Goal: Task Accomplishment & Management: Use online tool/utility

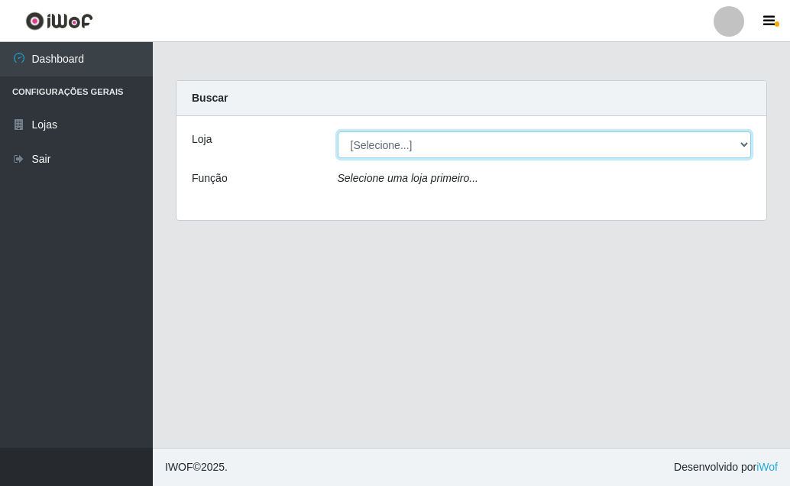
click at [749, 143] on select "[Selecione...] Rede Potiguar 3 - [GEOGRAPHIC_DATA]" at bounding box center [545, 144] width 414 height 27
click at [467, 149] on select "[Selecione...] Rede Potiguar 3 - [GEOGRAPHIC_DATA]" at bounding box center [545, 144] width 414 height 27
click at [354, 142] on select "[Selecione...] Rede Potiguar 3 - [GEOGRAPHIC_DATA]" at bounding box center [545, 144] width 414 height 27
select select "103"
click at [338, 131] on select "[Selecione...] Rede Potiguar 3 - [GEOGRAPHIC_DATA]" at bounding box center [545, 144] width 414 height 27
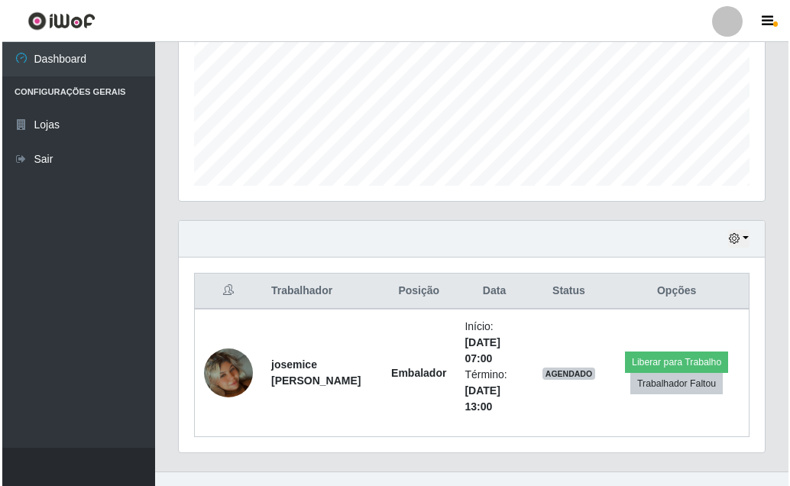
scroll to position [384, 0]
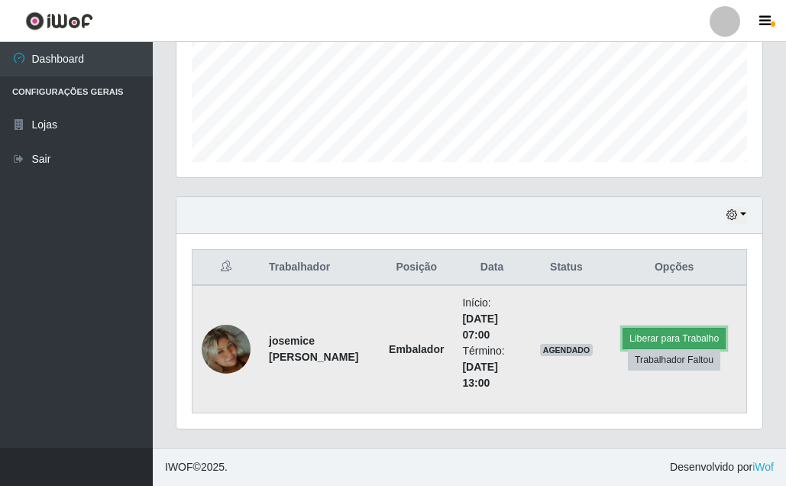
click at [661, 337] on button "Liberar para Trabalho" at bounding box center [674, 338] width 103 height 21
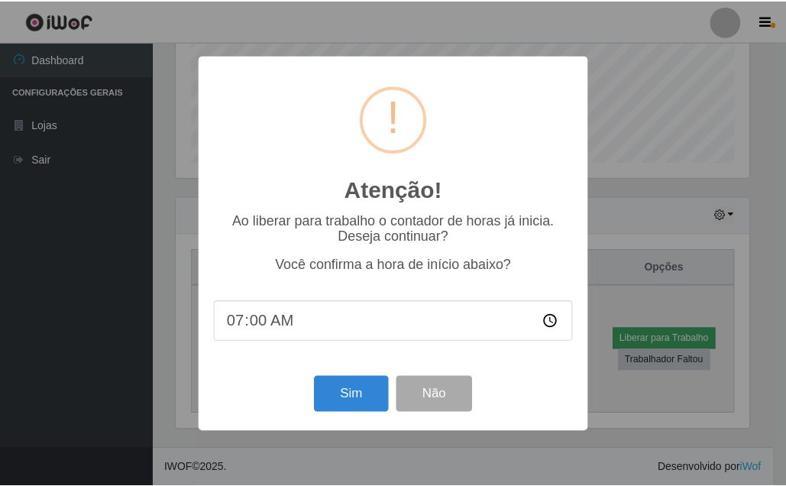
scroll to position [317, 577]
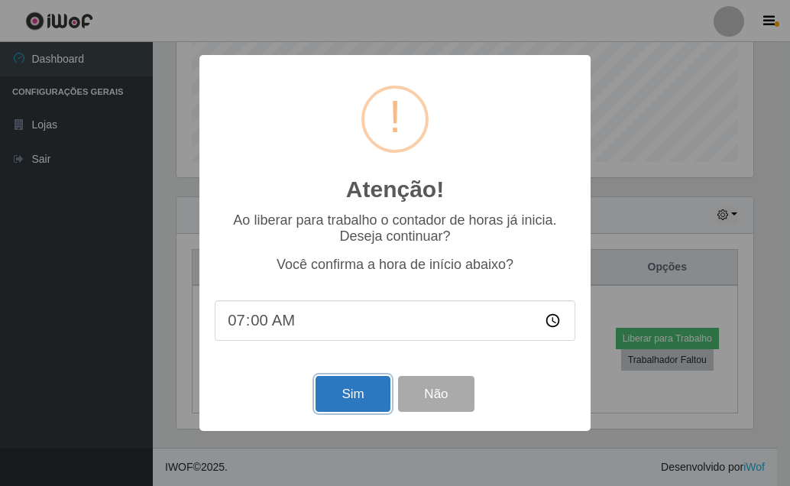
click at [340, 390] on button "Sim" at bounding box center [353, 394] width 74 height 36
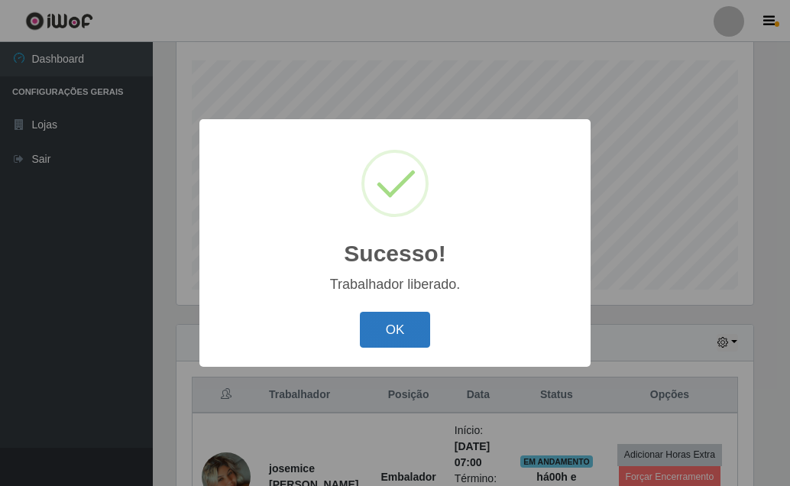
click at [394, 329] on button "OK" at bounding box center [395, 330] width 71 height 36
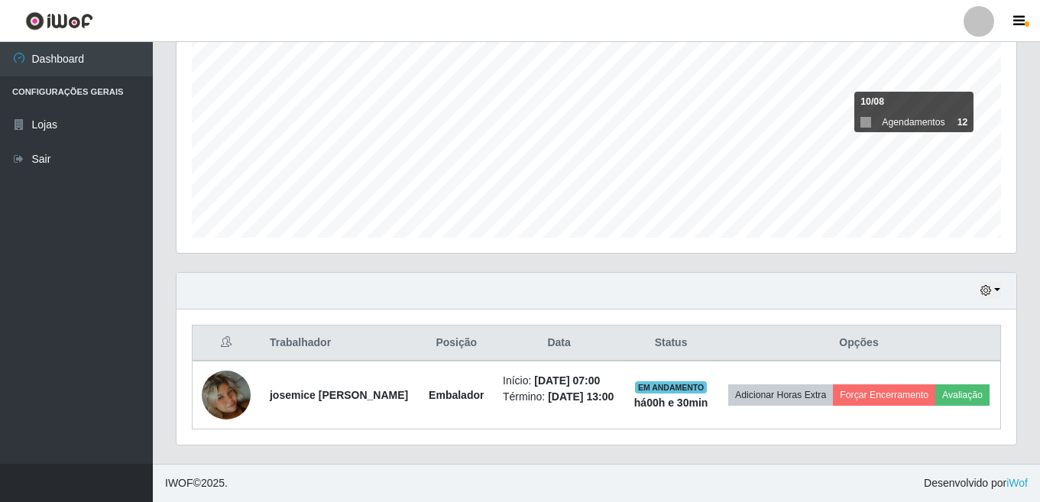
scroll to position [317, 840]
drag, startPoint x: 801, startPoint y: 223, endPoint x: 806, endPoint y: 243, distance: 20.6
click at [789, 243] on div "Agendamentos Day Month 10/08 Agendamentos 12" at bounding box center [596, 103] width 864 height 337
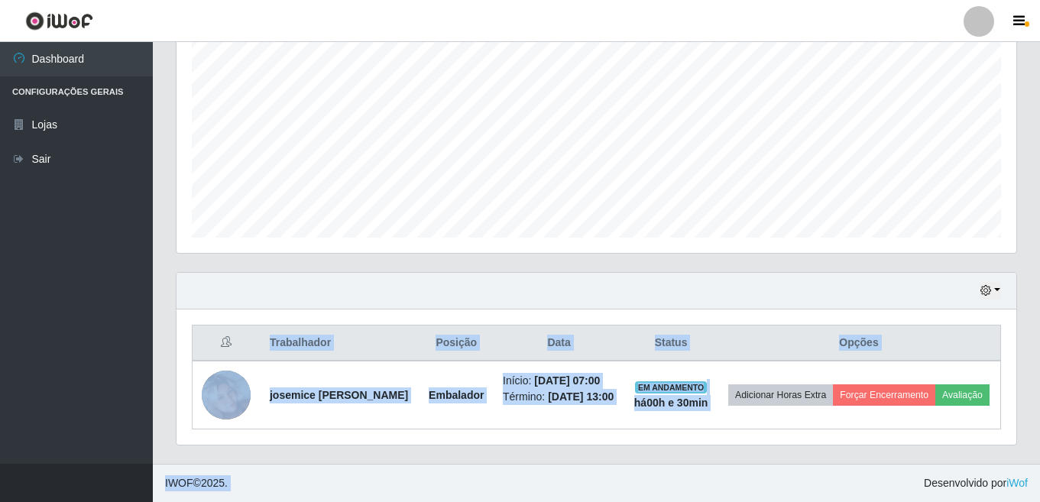
drag, startPoint x: 879, startPoint y: 423, endPoint x: 892, endPoint y: 477, distance: 55.0
click at [789, 478] on div "Perfil Alterar Senha Sair Dashboard Configurações Gerais Lojas Sair Carregando.…" at bounding box center [520, 96] width 1040 height 811
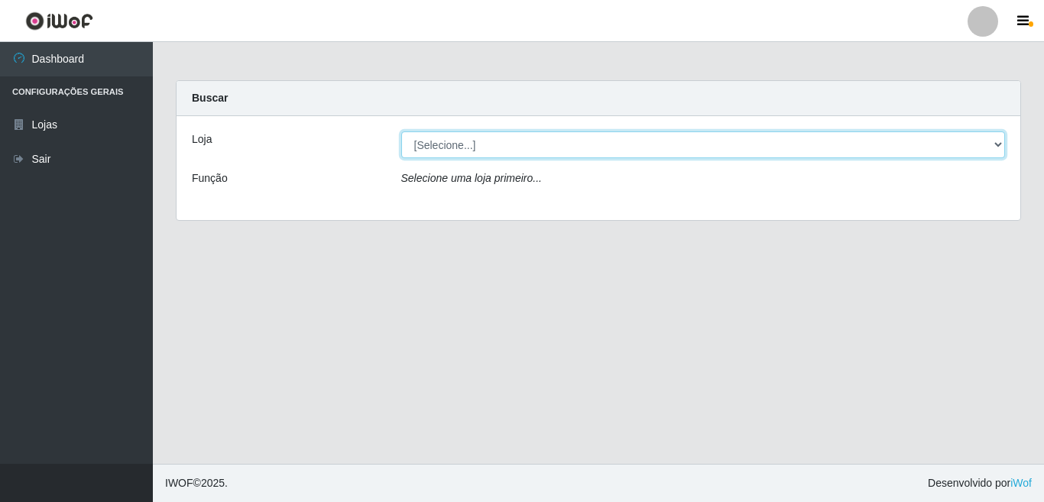
click at [997, 147] on select "[Selecione...] Rede Potiguar 3 - [GEOGRAPHIC_DATA]" at bounding box center [703, 144] width 604 height 27
select select "103"
click at [401, 131] on select "[Selecione...] Rede Potiguar 3 - [GEOGRAPHIC_DATA]" at bounding box center [703, 144] width 604 height 27
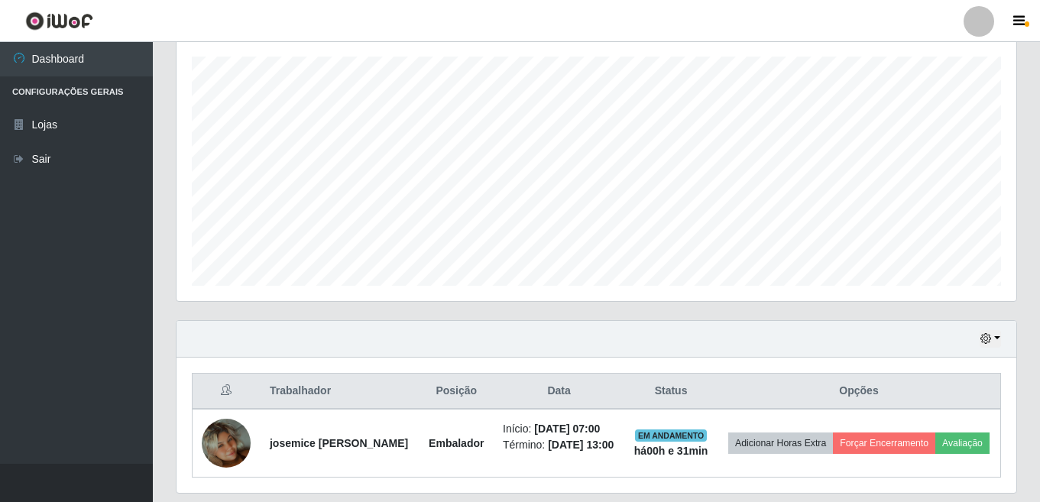
scroll to position [336, 0]
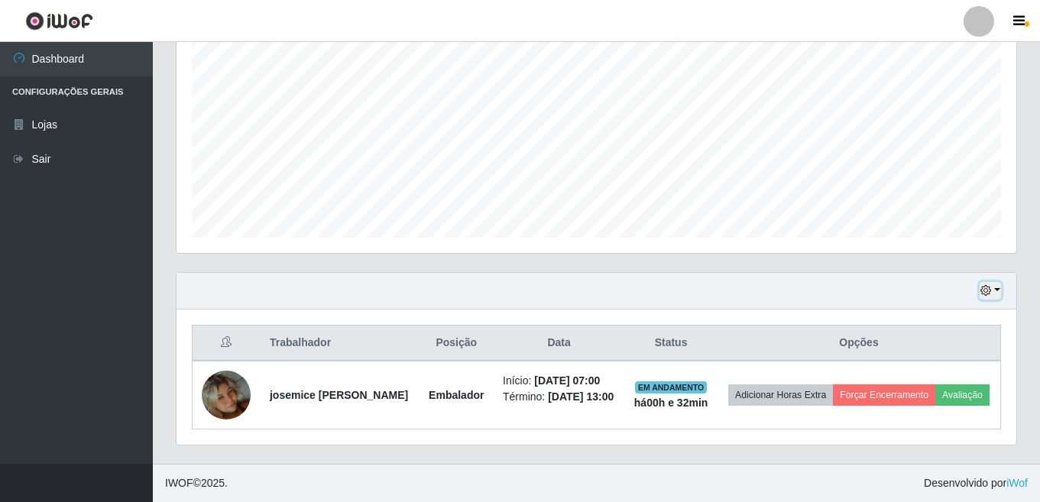
click at [996, 282] on button "button" at bounding box center [990, 291] width 21 height 18
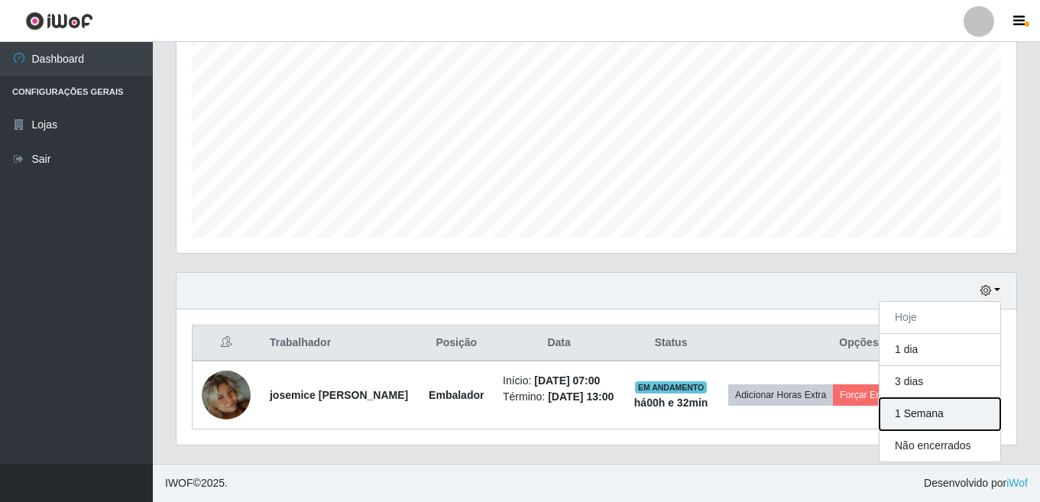
click at [915, 398] on button "1 Semana" at bounding box center [939, 414] width 121 height 32
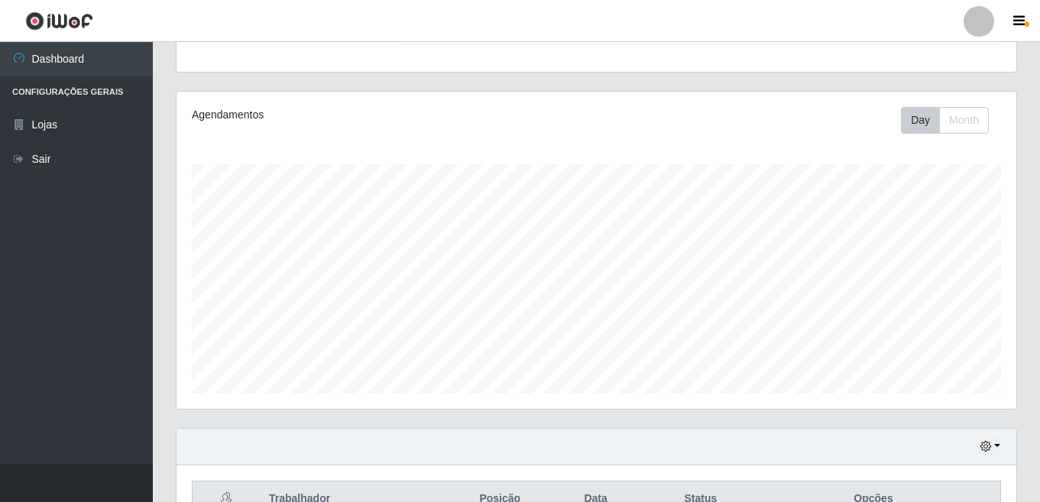
scroll to position [382, 0]
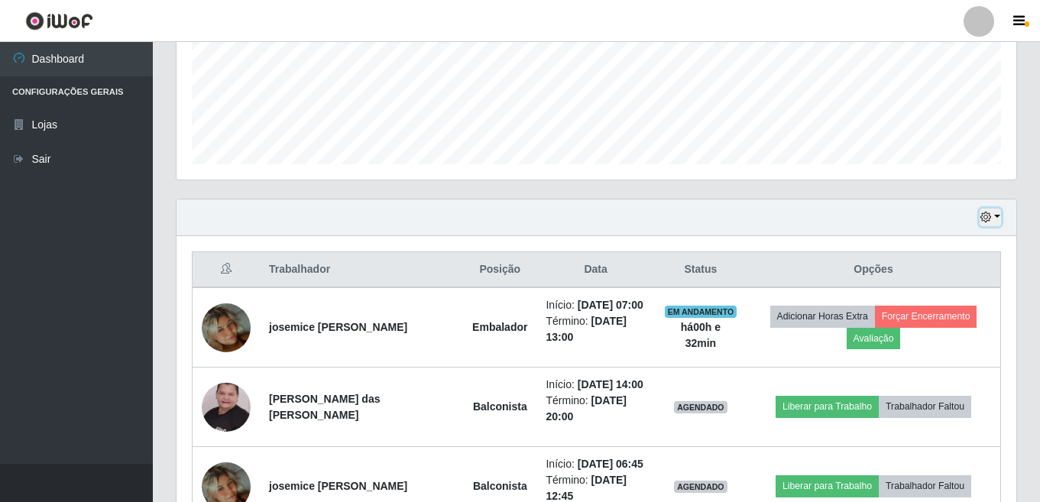
click at [994, 215] on button "button" at bounding box center [990, 218] width 21 height 18
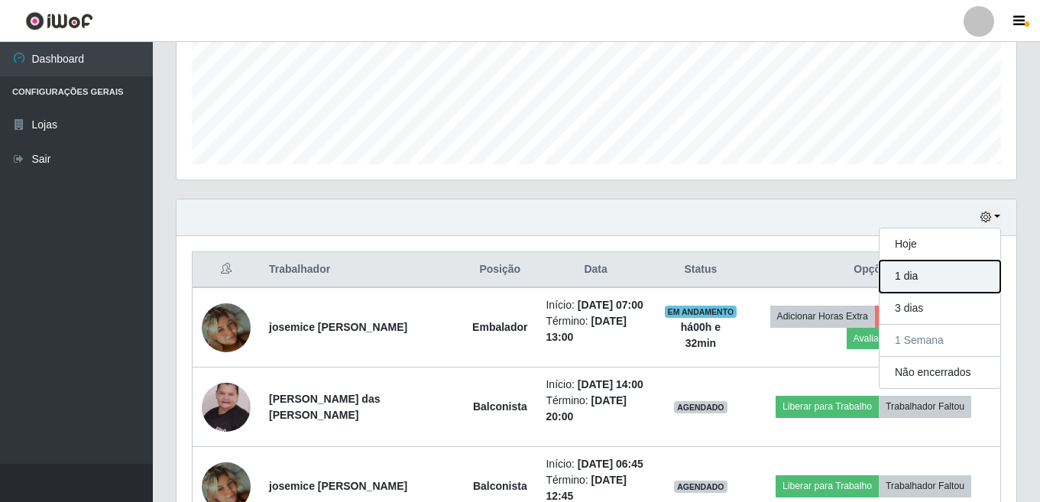
click at [908, 275] on button "1 dia" at bounding box center [939, 277] width 121 height 32
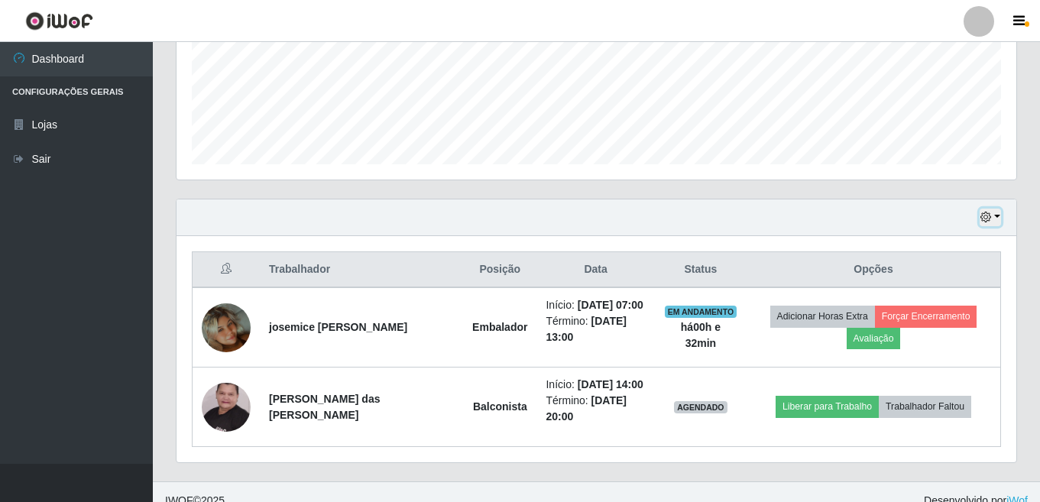
click at [995, 217] on button "button" at bounding box center [990, 218] width 21 height 18
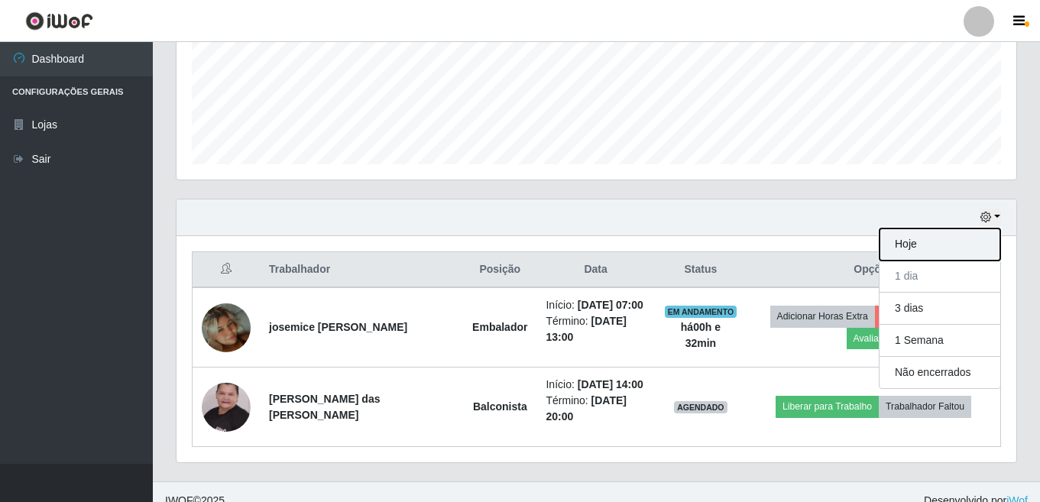
click at [915, 246] on button "Hoje" at bounding box center [939, 244] width 121 height 32
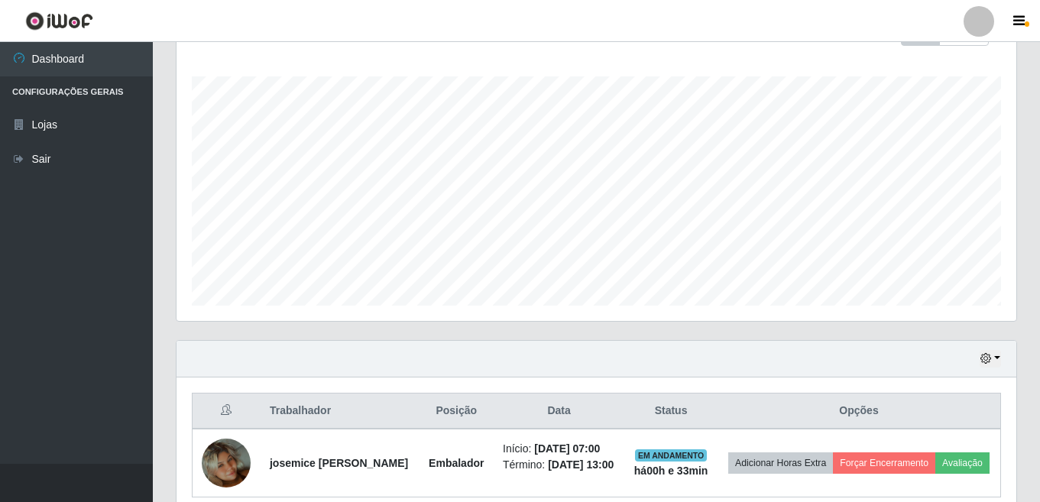
scroll to position [336, 0]
